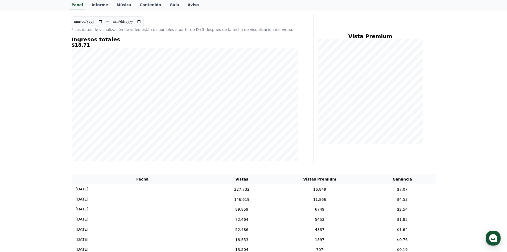
scroll to position [80, 0]
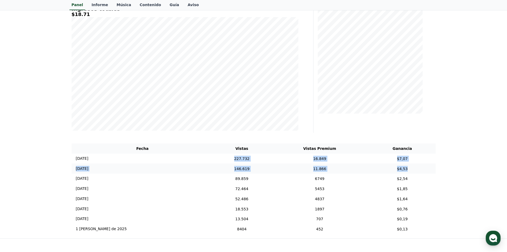
drag, startPoint x: 197, startPoint y: 160, endPoint x: 411, endPoint y: 166, distance: 213.6
click at [414, 168] on tbody "[DATE] 08/08 227.732 16.849 $7,07 [DATE] 08/07 146.619 11.866 $4,53 [DATE] 08/0…" at bounding box center [254, 193] width 364 height 80
click at [406, 162] on td "$7,07" at bounding box center [402, 158] width 67 height 10
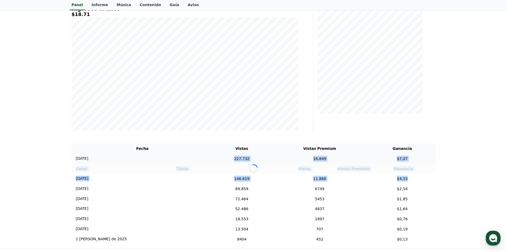
click at [406, 160] on td "$7,07" at bounding box center [402, 158] width 67 height 10
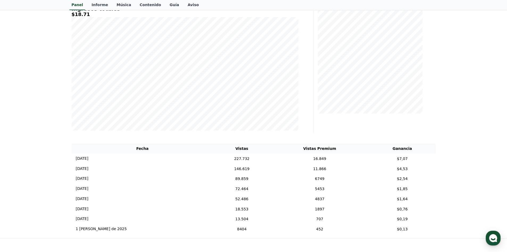
click at [456, 136] on div "**********" at bounding box center [253, 97] width 507 height 281
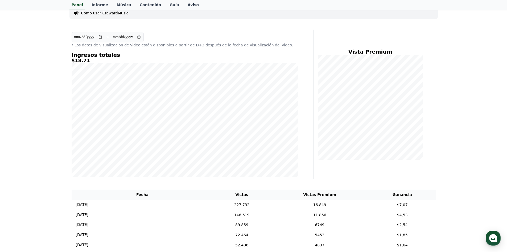
scroll to position [27, 0]
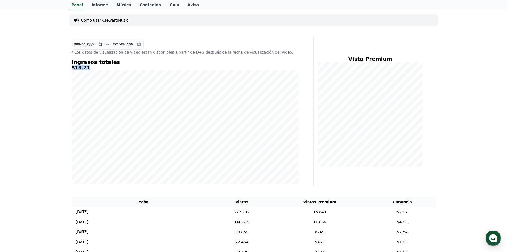
click at [113, 72] on div "Ingresos totales $18.71" at bounding box center [185, 121] width 227 height 125
click at [109, 68] on h5 "$18.71" at bounding box center [185, 67] width 227 height 5
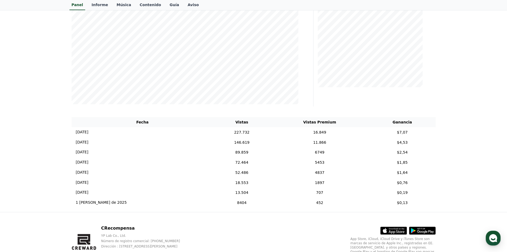
scroll to position [106, 0]
click at [220, 167] on td "72.464" at bounding box center [241, 162] width 57 height 10
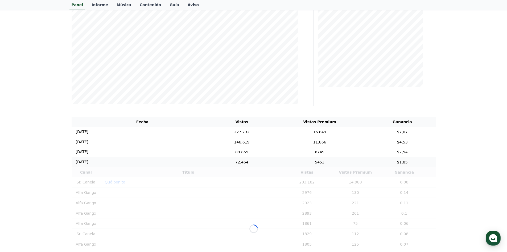
scroll to position [133, 0]
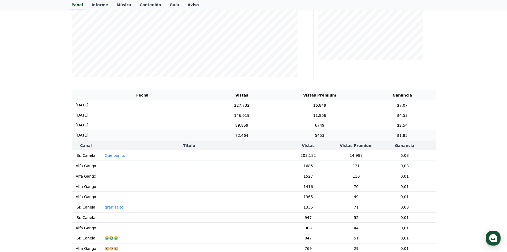
click at [270, 138] on td "5453" at bounding box center [319, 135] width 99 height 10
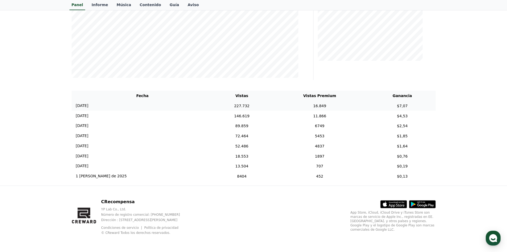
scroll to position [138, 0]
click at [216, 137] on td "72.464" at bounding box center [241, 136] width 57 height 10
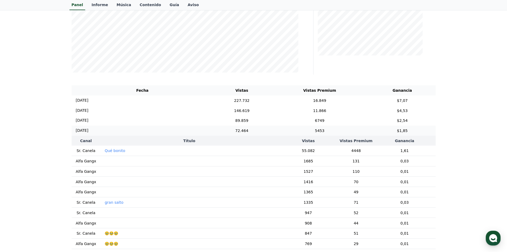
click at [216, 135] on td "72.464" at bounding box center [241, 130] width 57 height 10
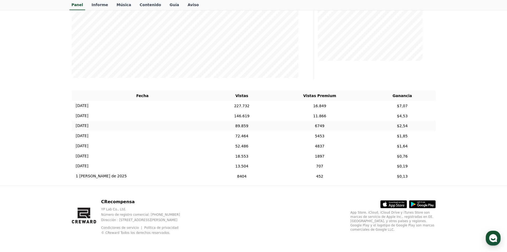
click at [222, 121] on td "89.859" at bounding box center [241, 126] width 57 height 10
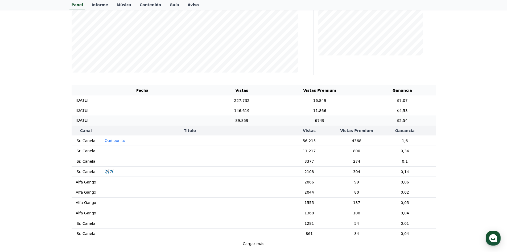
click at [235, 121] on font "89.859" at bounding box center [241, 120] width 13 height 4
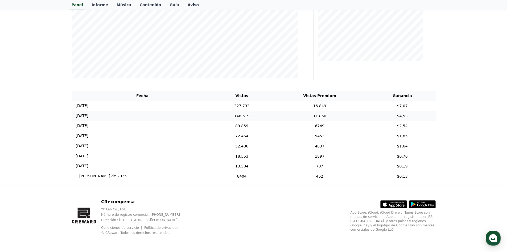
click at [234, 113] on font "146.619" at bounding box center [241, 115] width 15 height 4
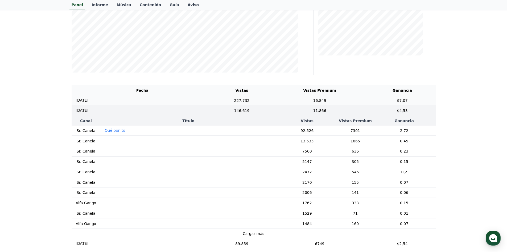
click at [236, 100] on td "227.732" at bounding box center [241, 100] width 57 height 10
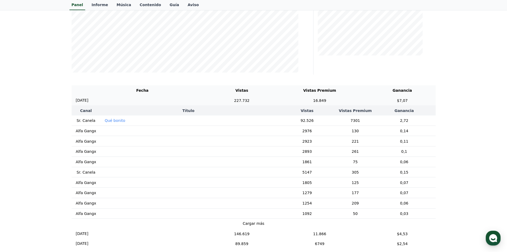
click at [235, 102] on td "227.732" at bounding box center [241, 100] width 57 height 10
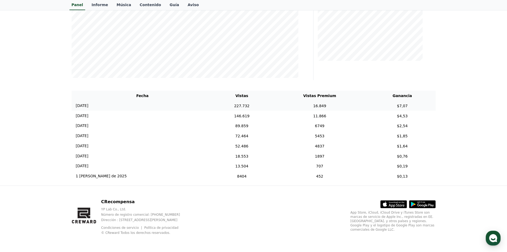
click at [235, 102] on td "227.732" at bounding box center [241, 106] width 57 height 10
